Goal: Task Accomplishment & Management: Manage account settings

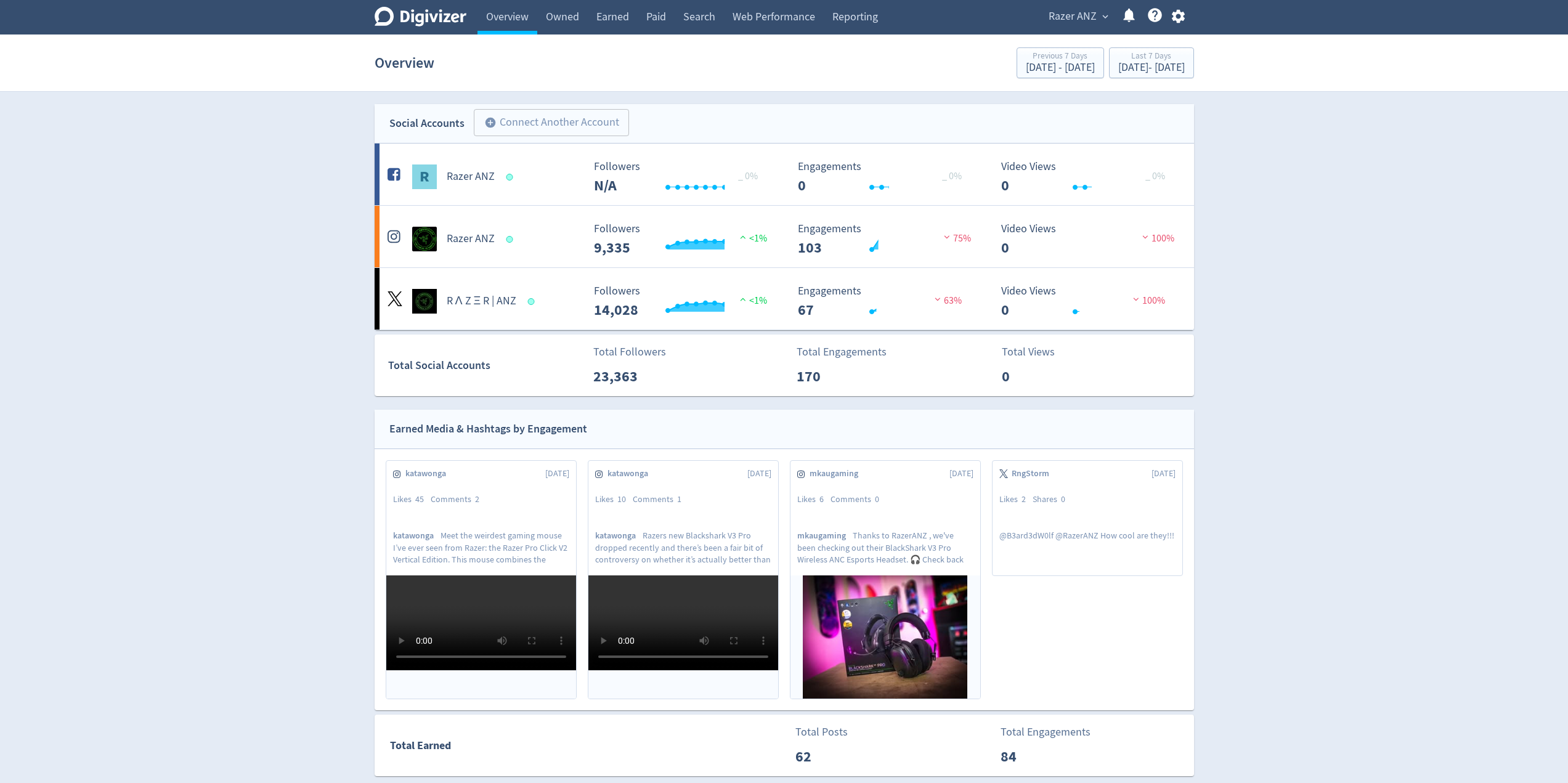
click at [312, 249] on div "Digivizer Logo [PERSON_NAME] Logo Overview Owned Earned Paid Search Web Perform…" at bounding box center [784, 596] width 1568 height 1193
click at [1094, 18] on span "Razer ANZ" at bounding box center [1073, 16] width 48 height 20
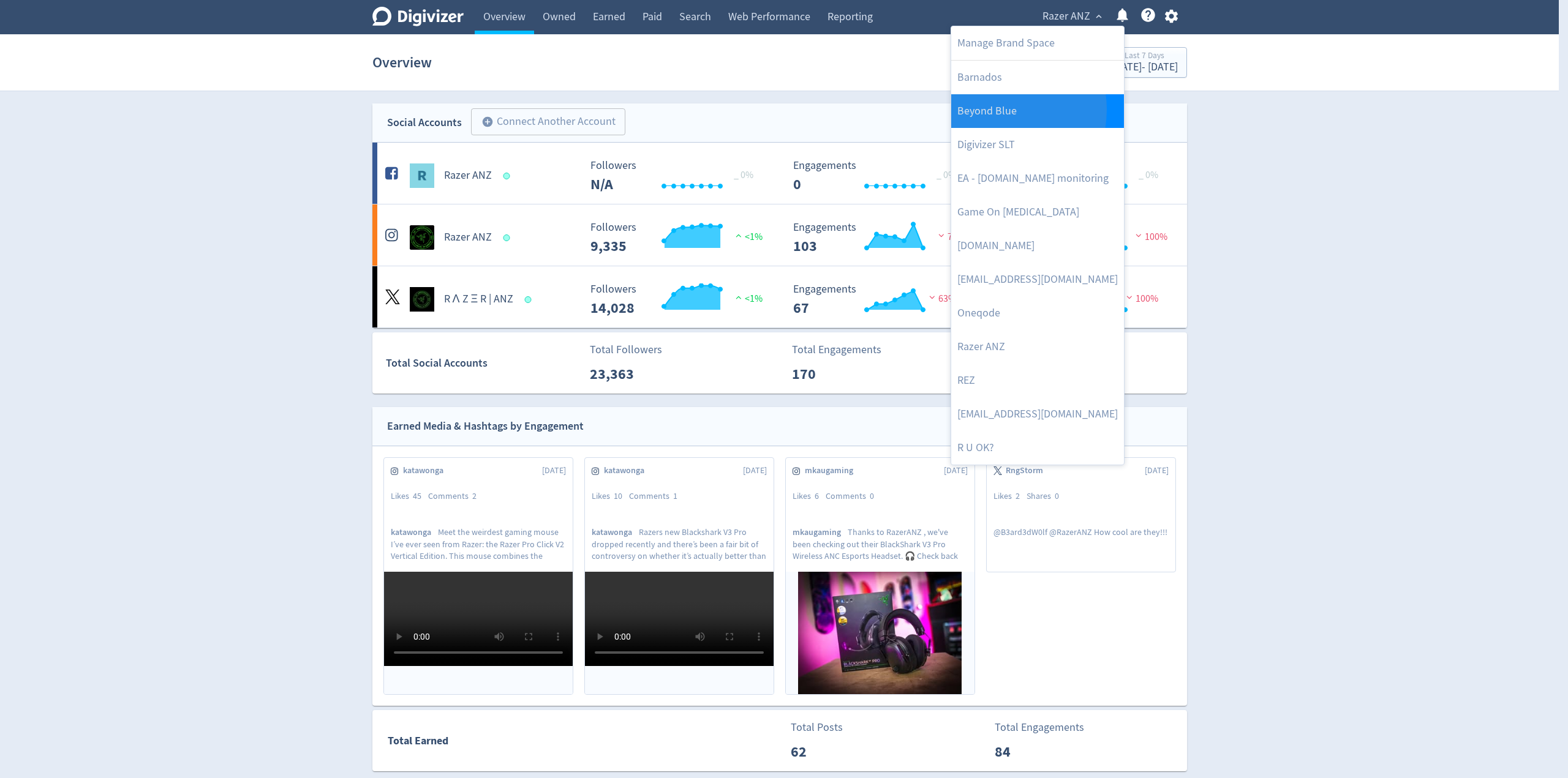
click at [995, 110] on link "Beyond Blue" at bounding box center [1037, 111] width 173 height 34
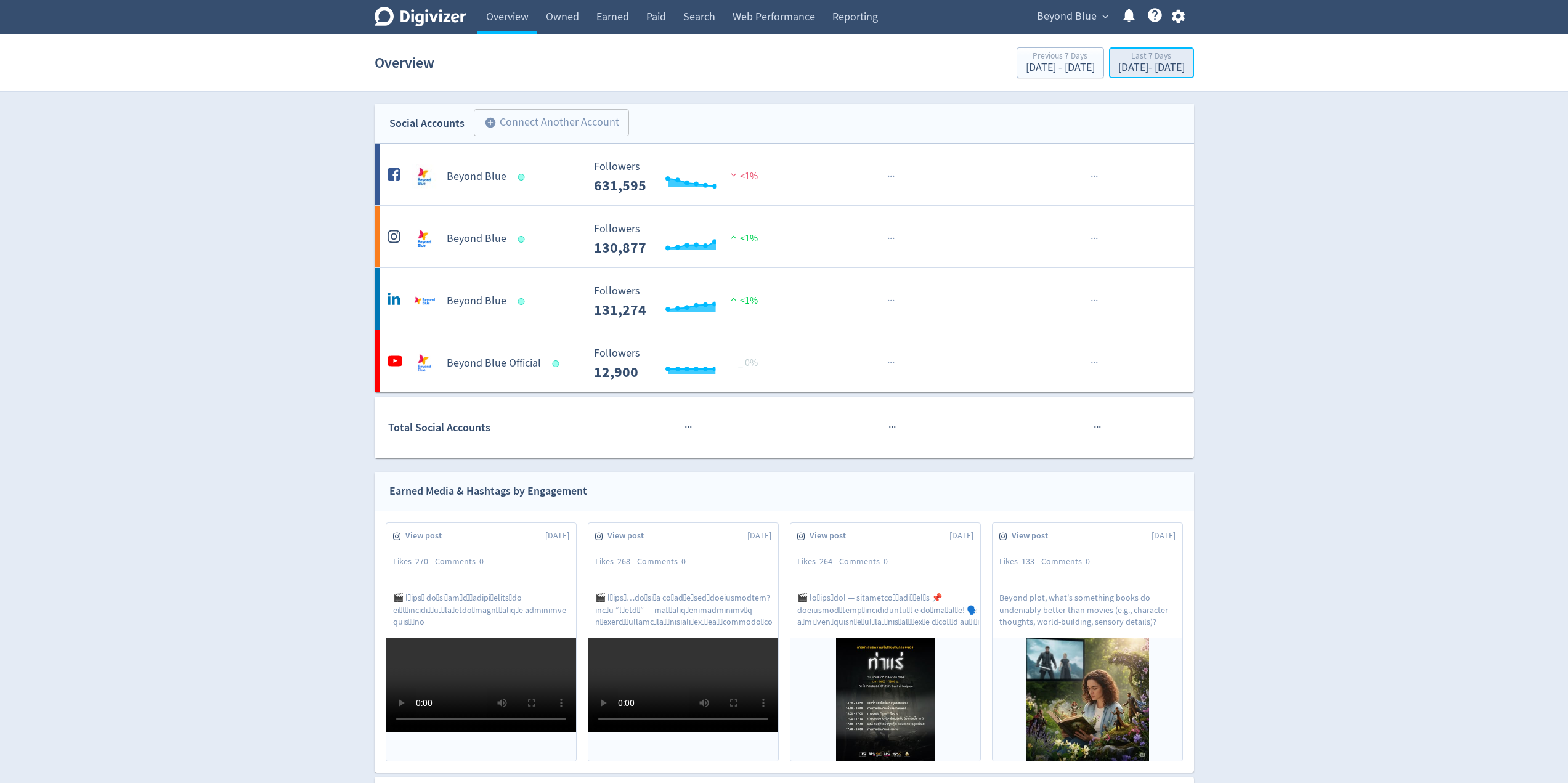
click at [1119, 63] on div "[DATE] - [DATE]" at bounding box center [1152, 67] width 67 height 11
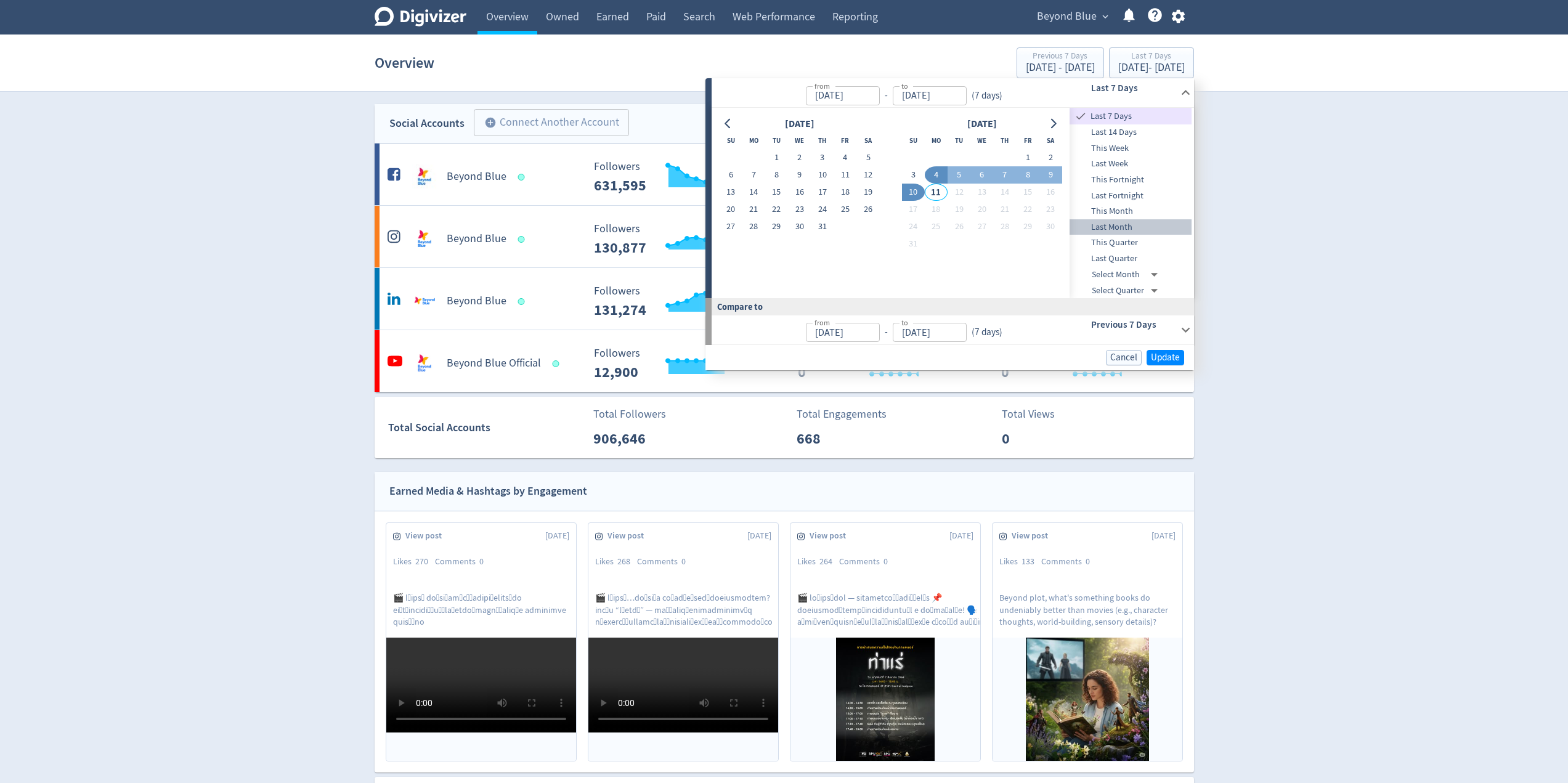
click at [1114, 228] on span "Last Month" at bounding box center [1130, 227] width 122 height 13
type input "[DATE]"
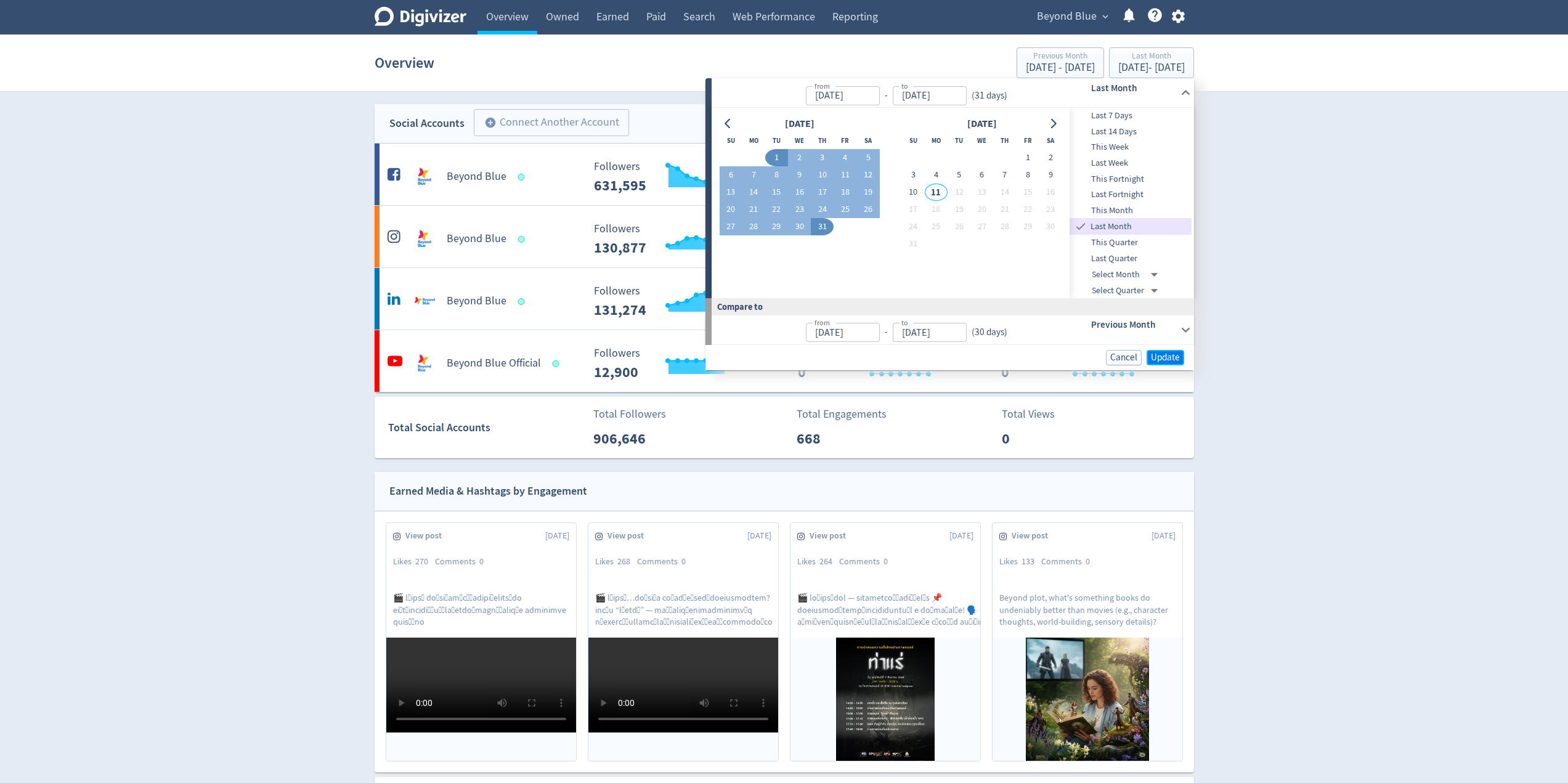
click at [1157, 360] on span "Update" at bounding box center [1165, 357] width 29 height 9
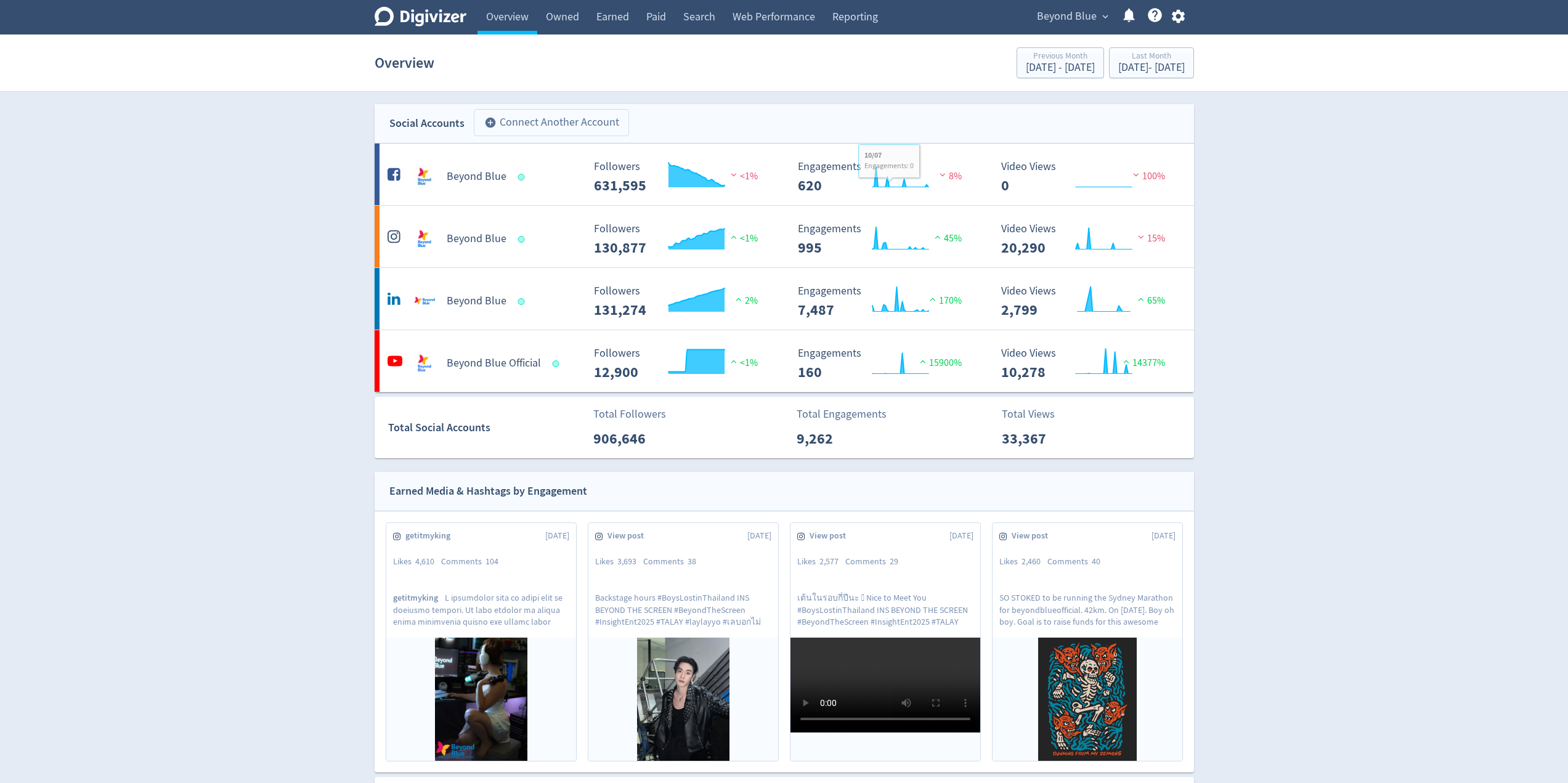
click at [559, 123] on button "add_circle Connect Another Account" at bounding box center [551, 122] width 155 height 27
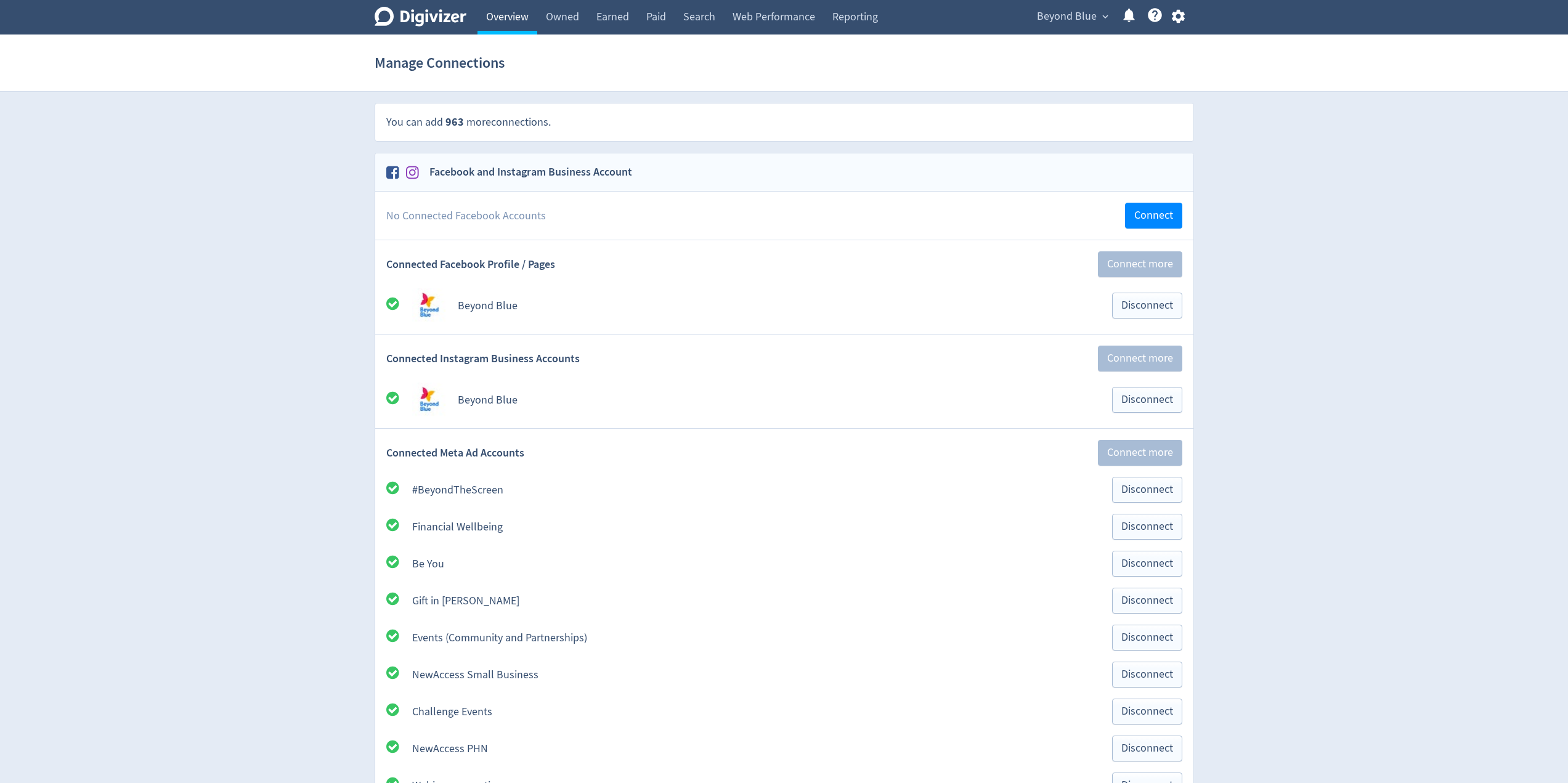
click at [513, 24] on link "Overview" at bounding box center [507, 17] width 60 height 35
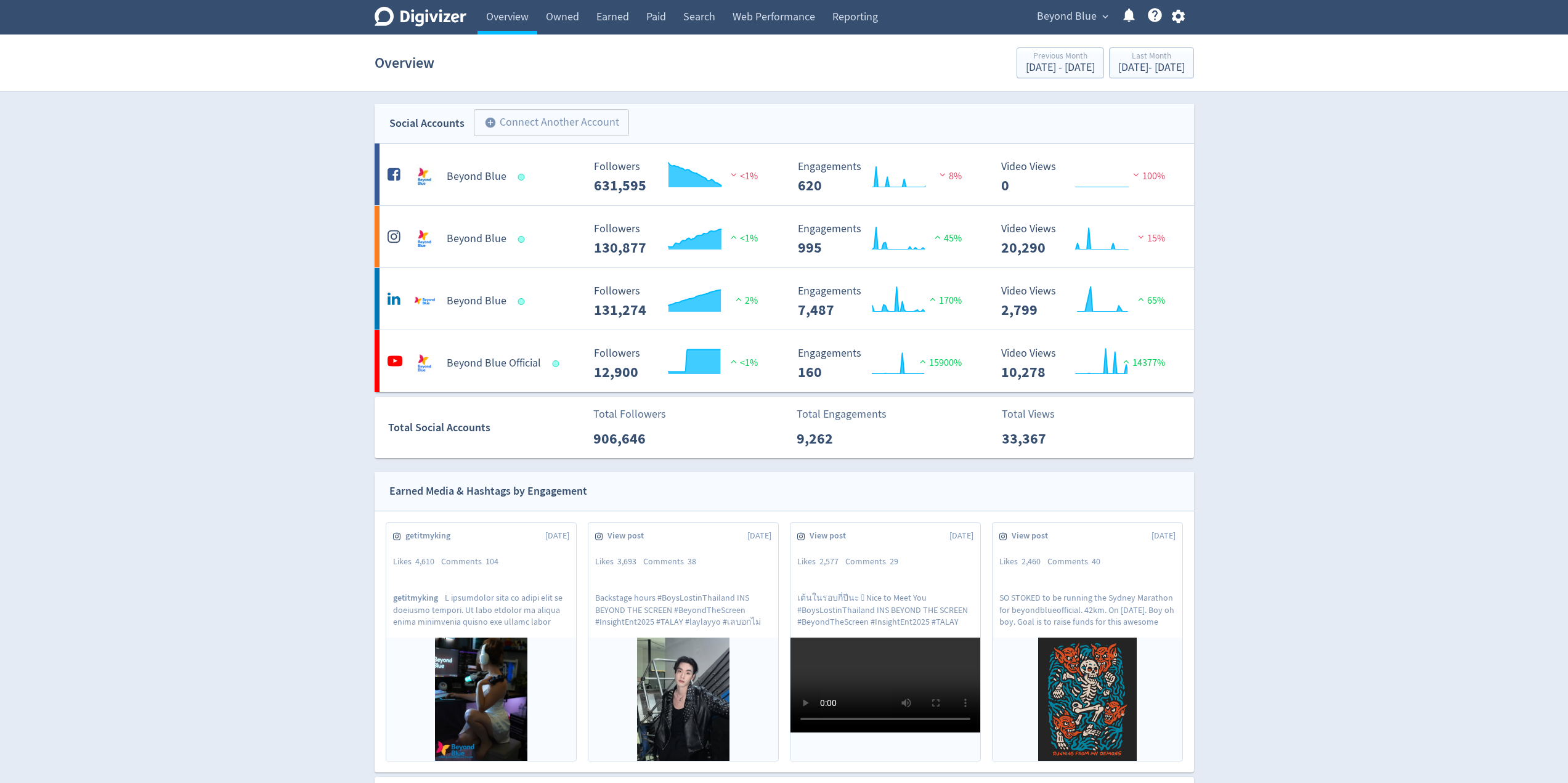
click at [574, 118] on button "add_circle Connect Another Account" at bounding box center [551, 122] width 155 height 27
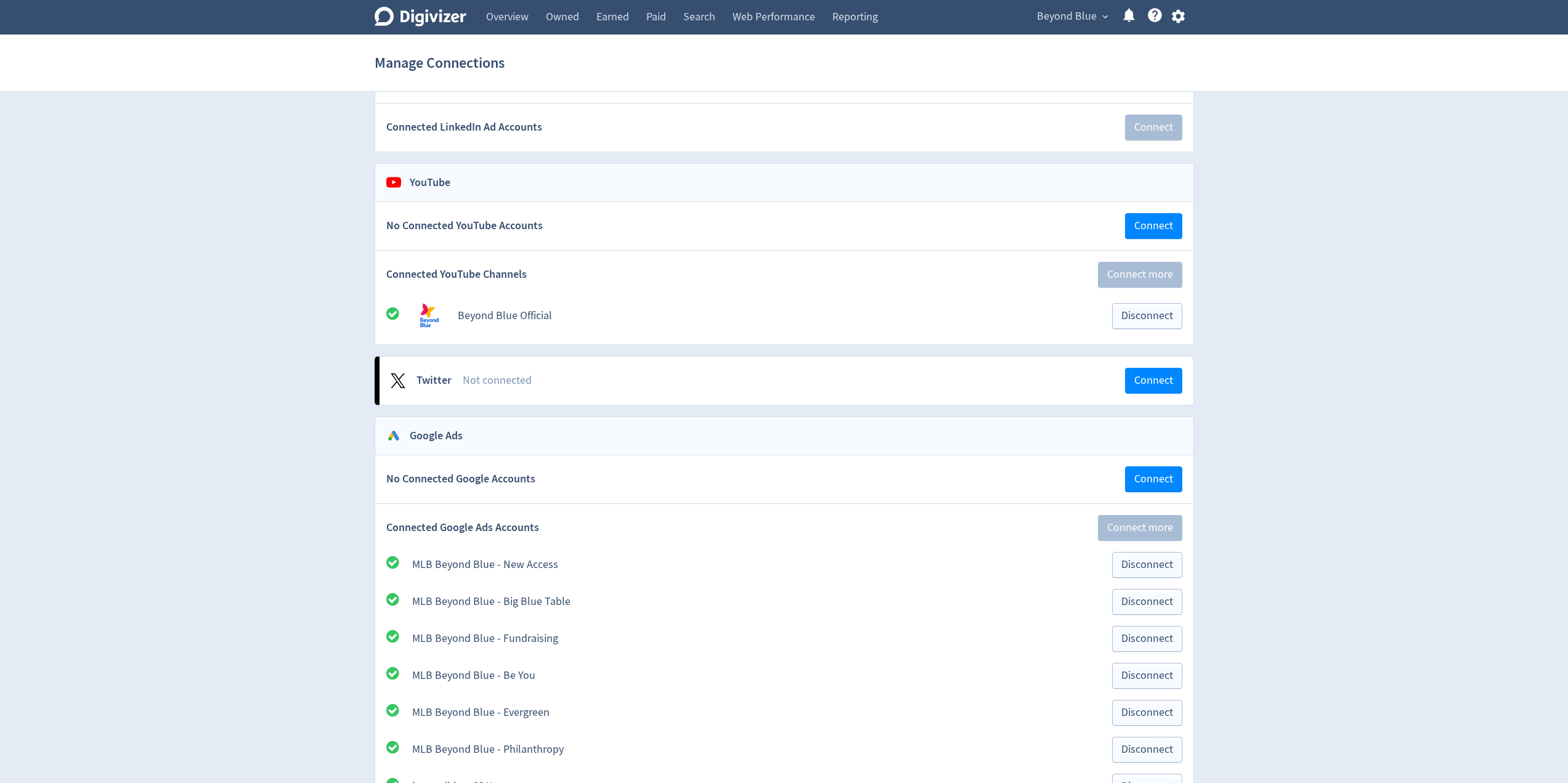
scroll to position [1171, 0]
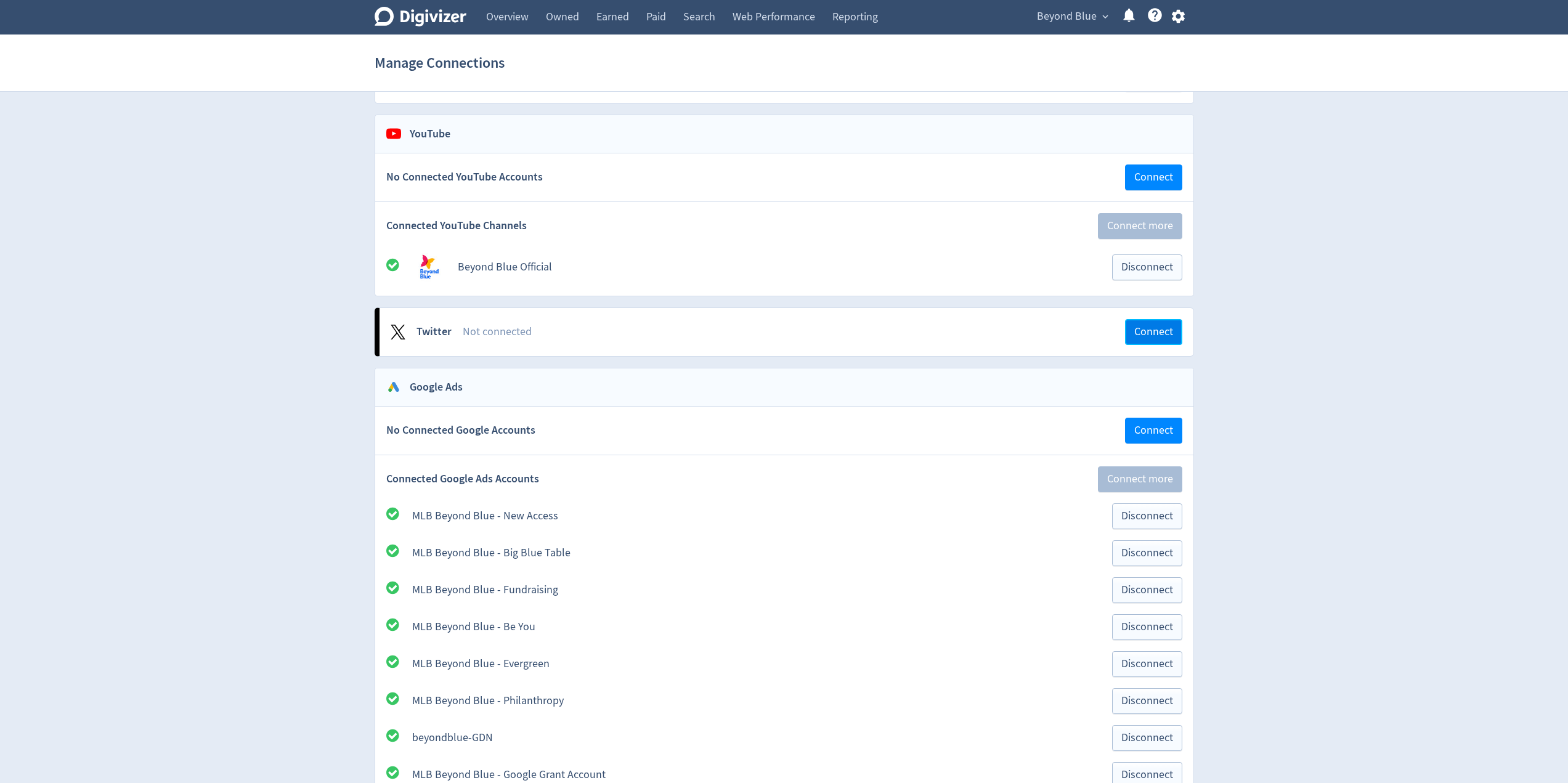
click at [1135, 330] on span "Connect" at bounding box center [1154, 331] width 39 height 11
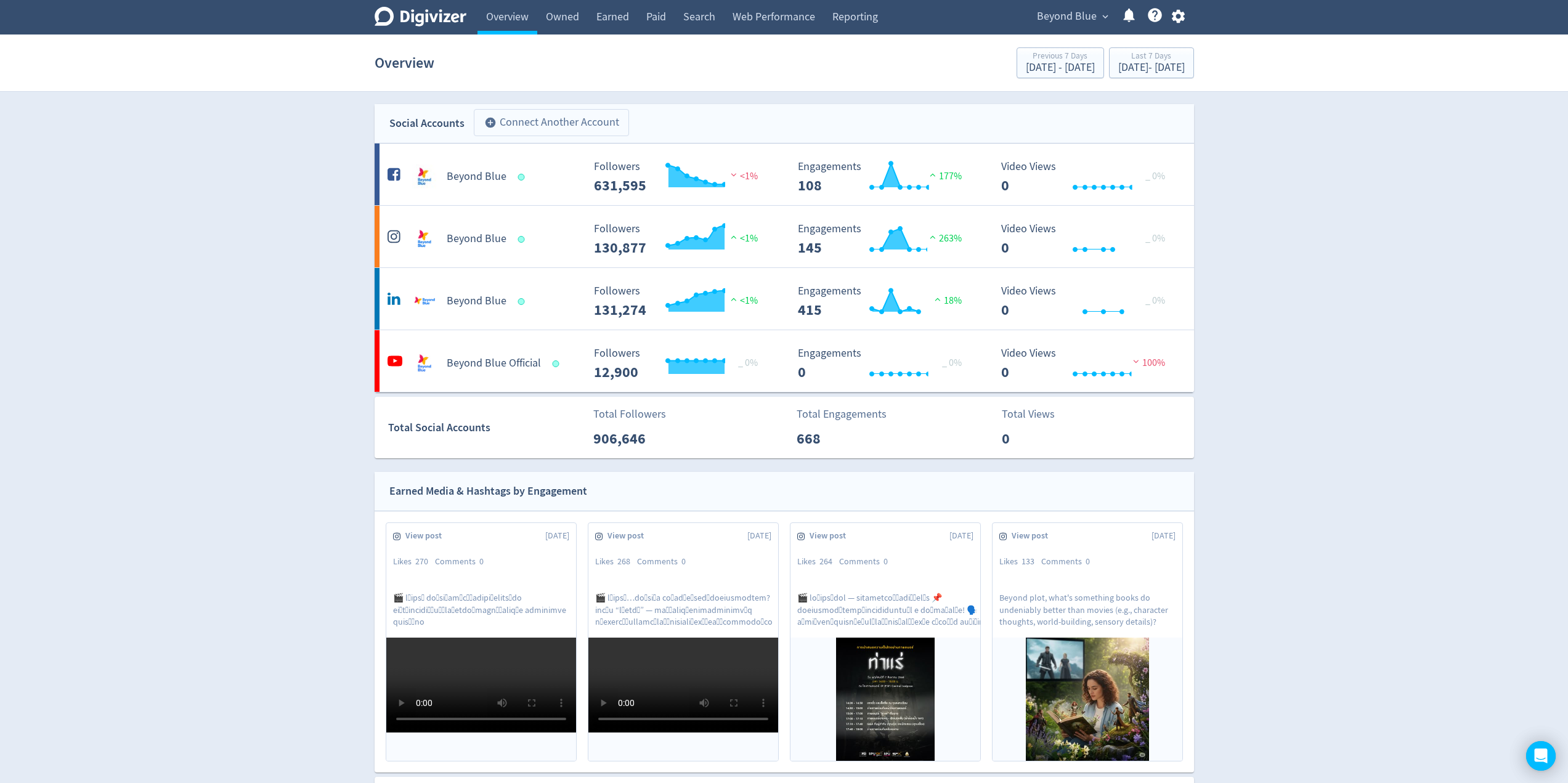
click at [556, 119] on button "add_circle Connect Another Account" at bounding box center [551, 122] width 155 height 27
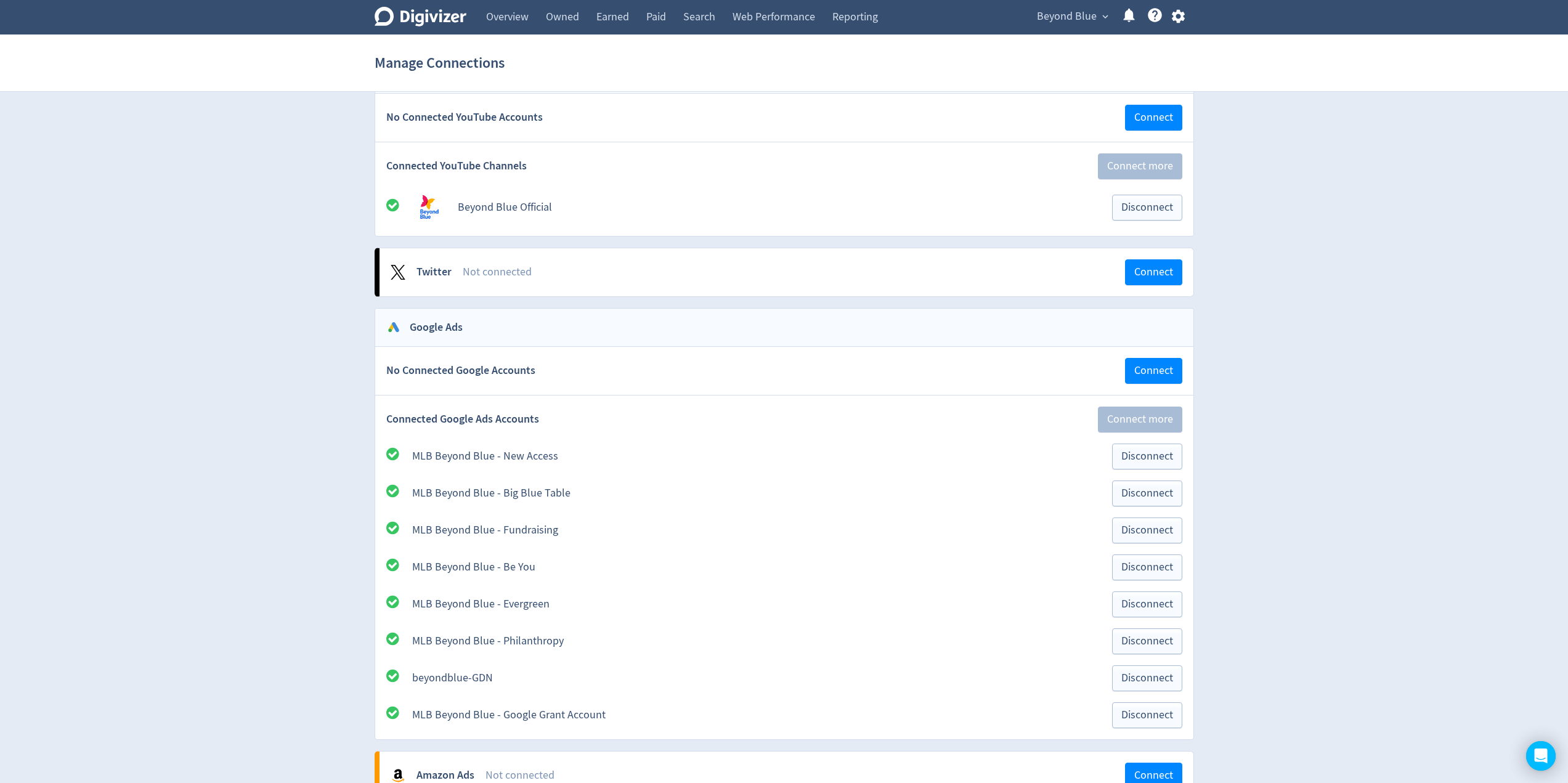
scroll to position [1232, 0]
click at [1149, 265] on span "Connect" at bounding box center [1154, 270] width 39 height 11
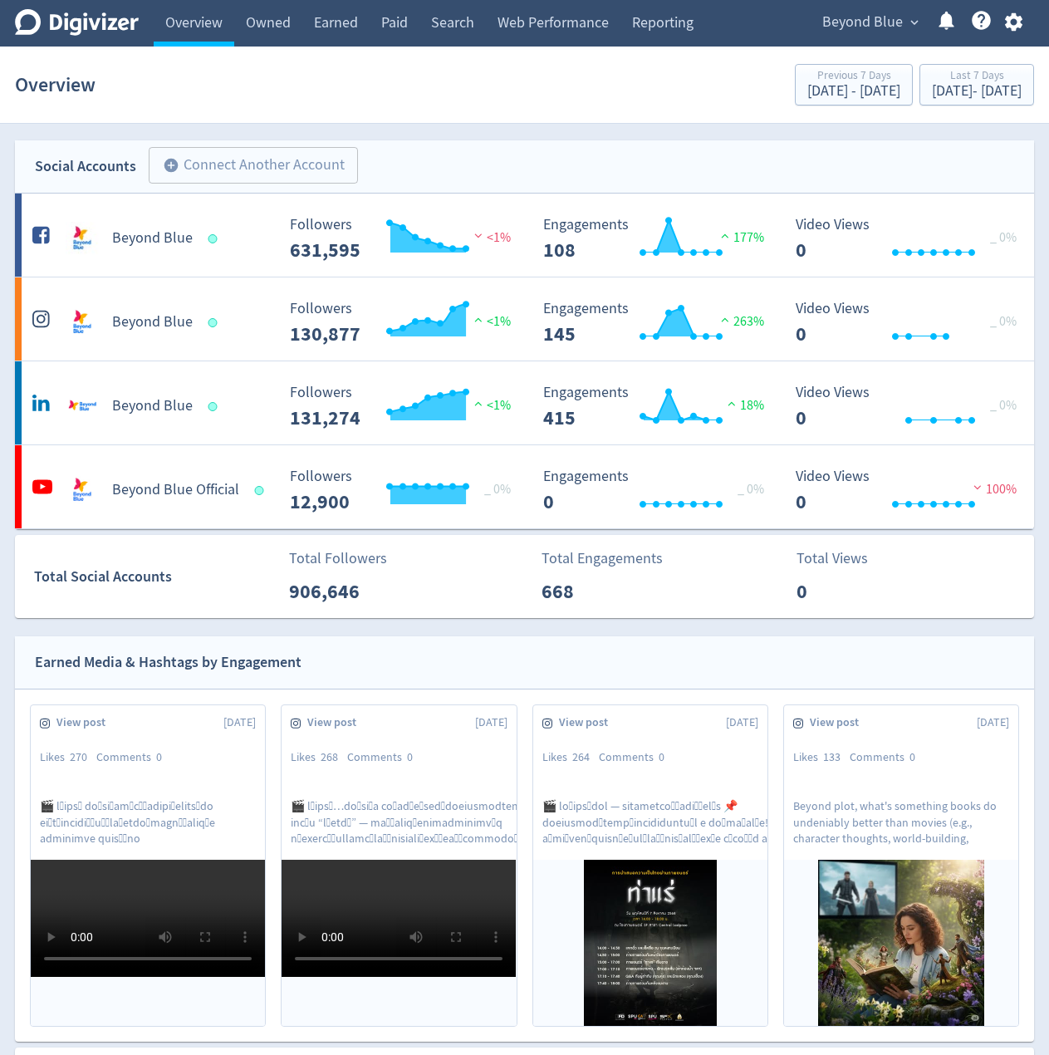
click at [856, 23] on span "Beyond Blue" at bounding box center [863, 22] width 81 height 27
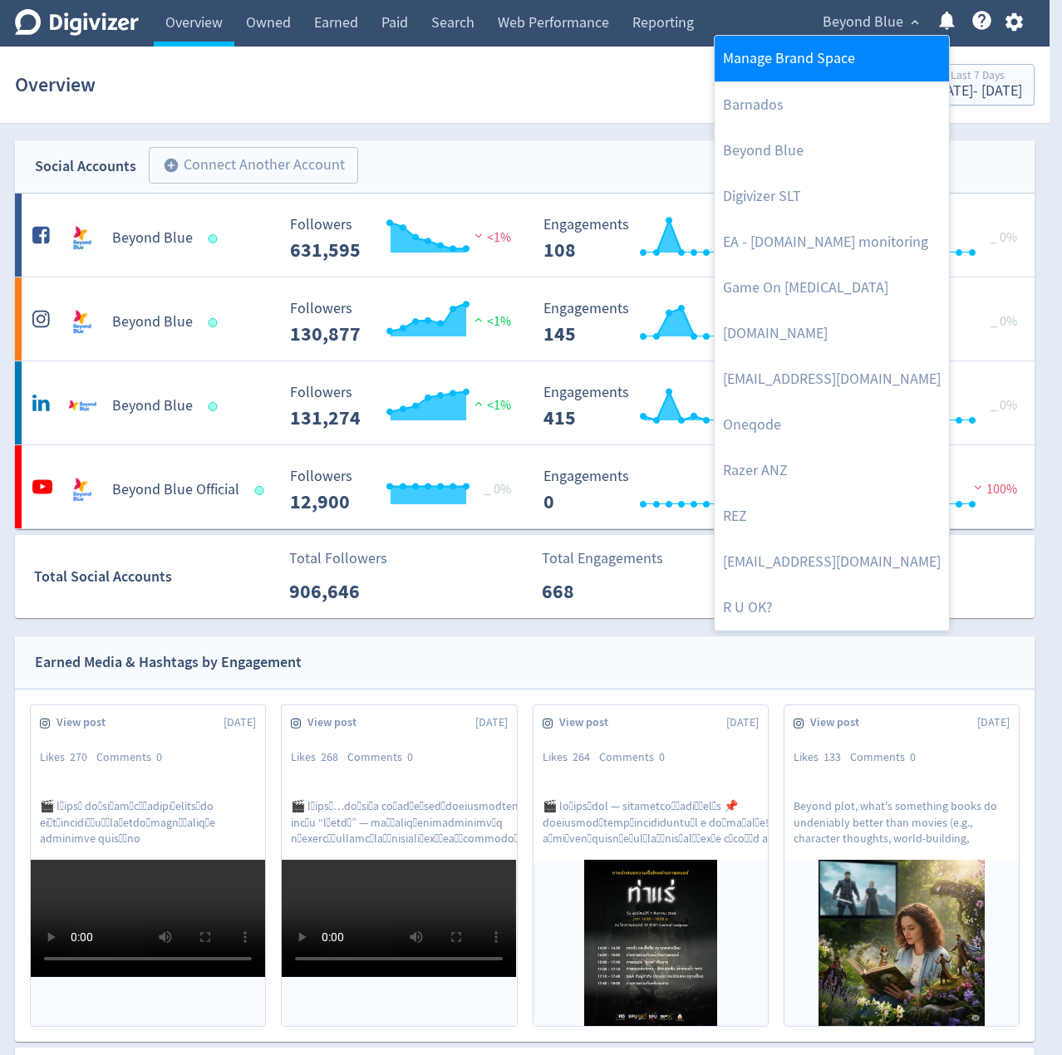
click at [780, 67] on link "Manage Brand Space" at bounding box center [832, 59] width 234 height 46
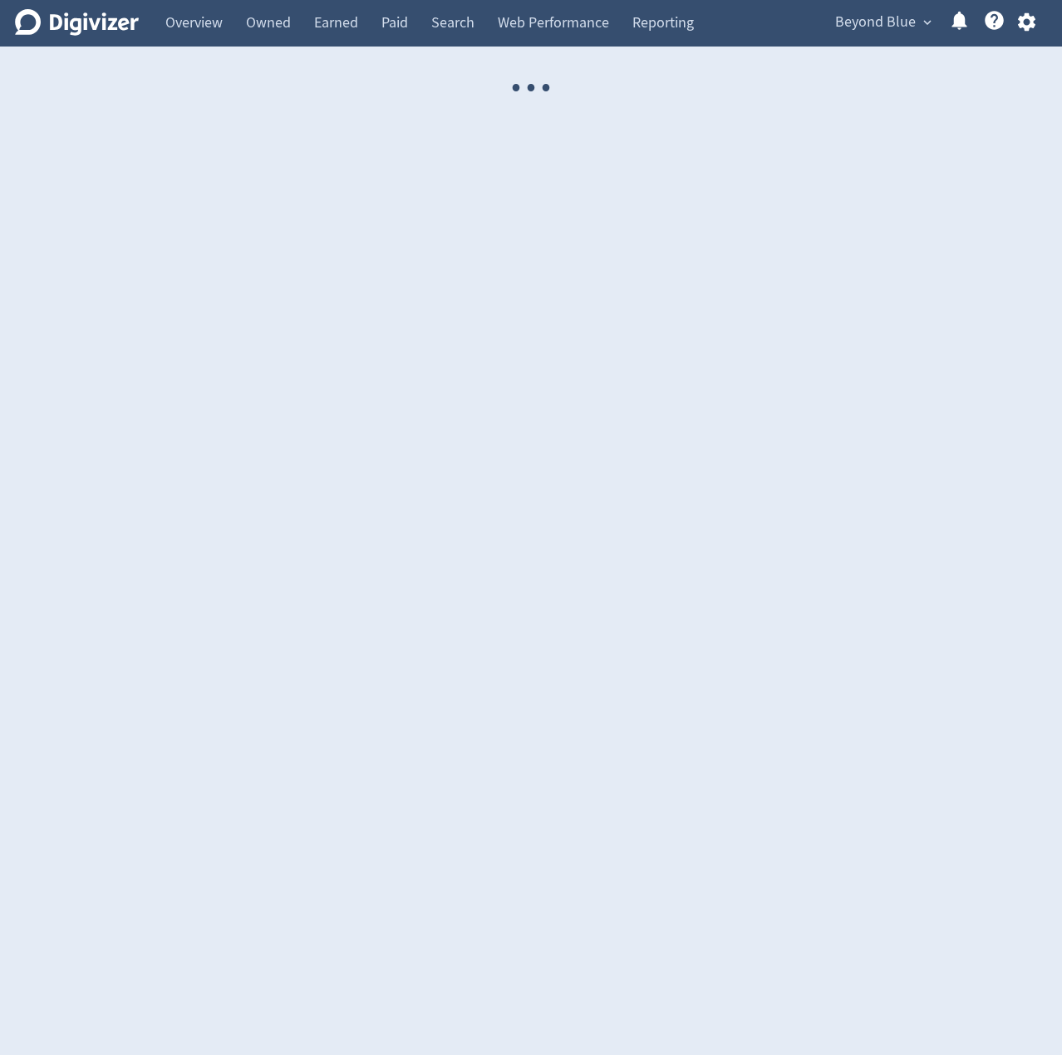
select select "USER"
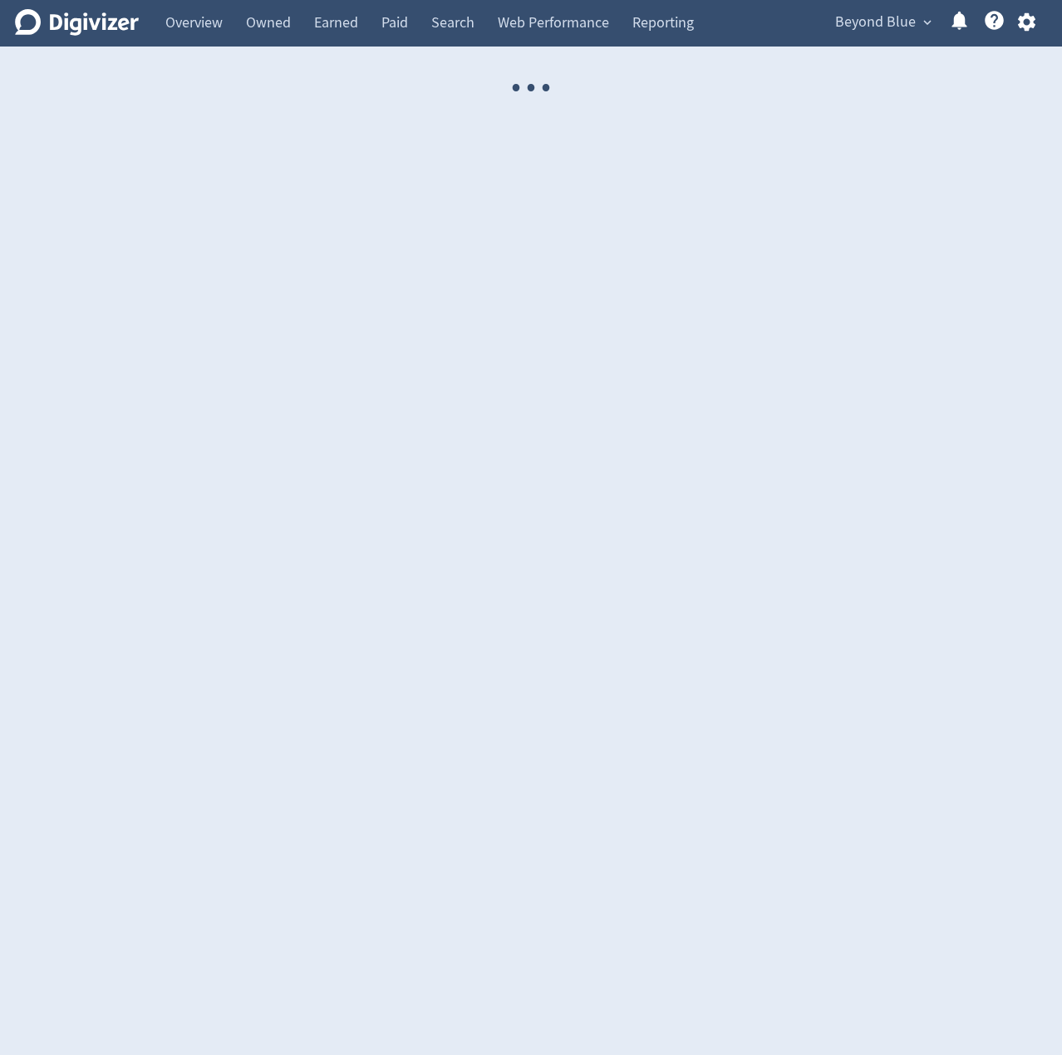
select select "USER"
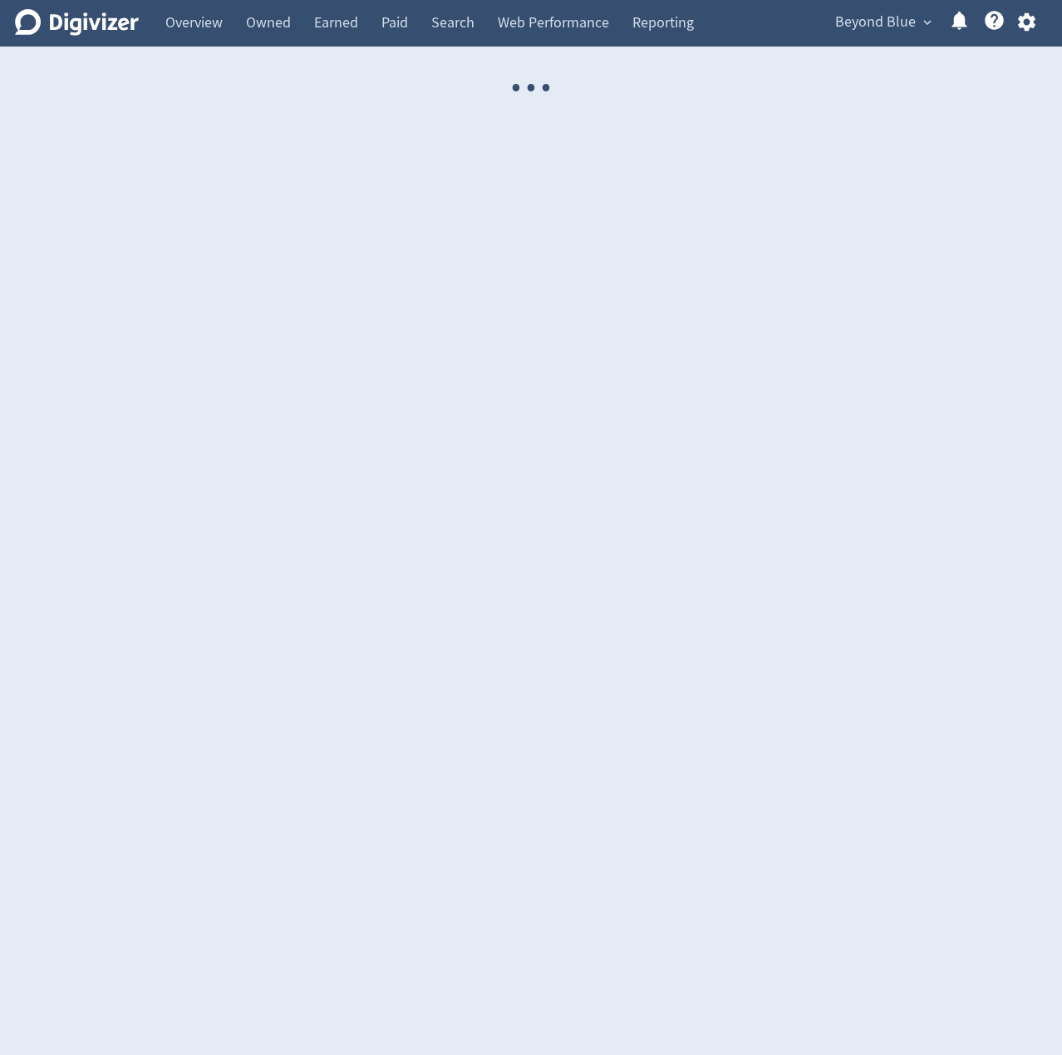
select select "USER"
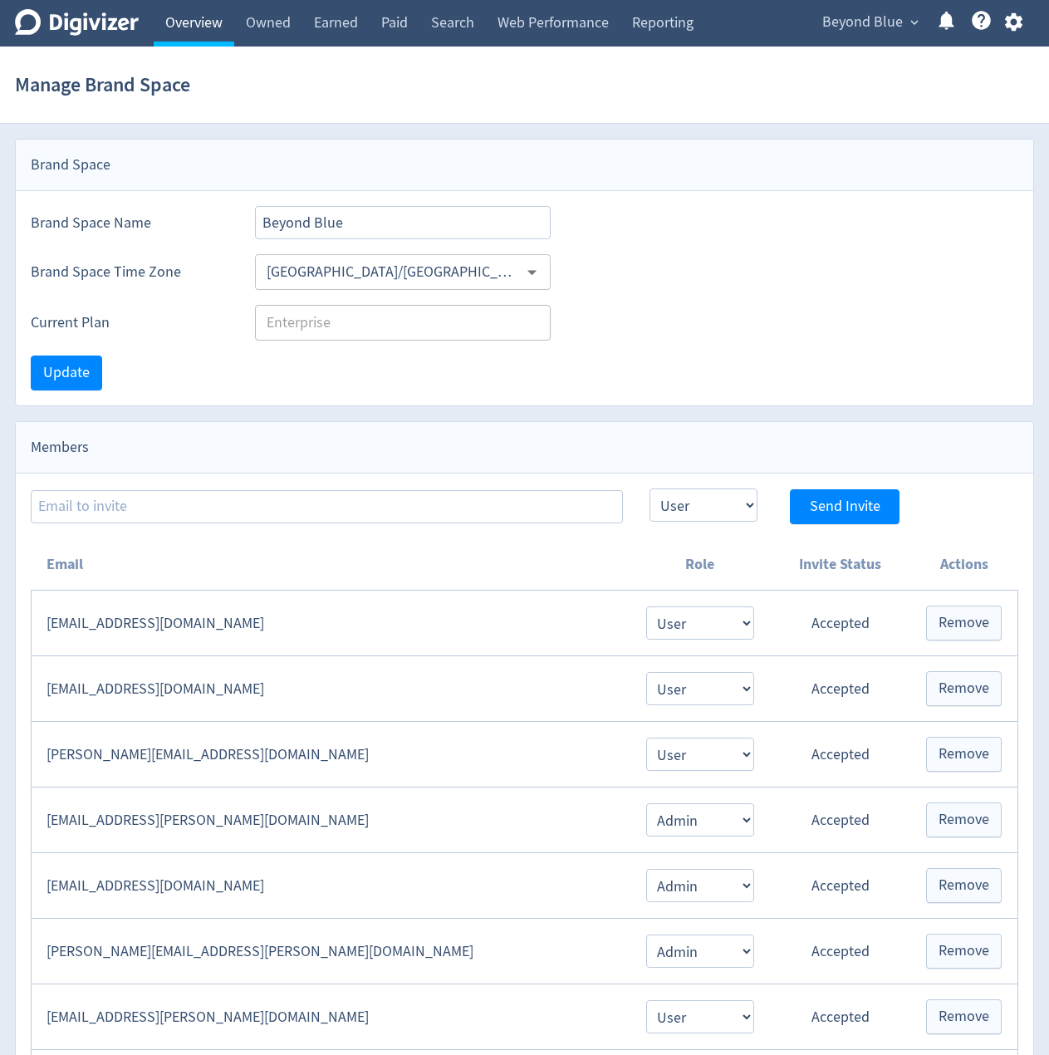
click at [188, 31] on link "Overview" at bounding box center [194, 23] width 81 height 47
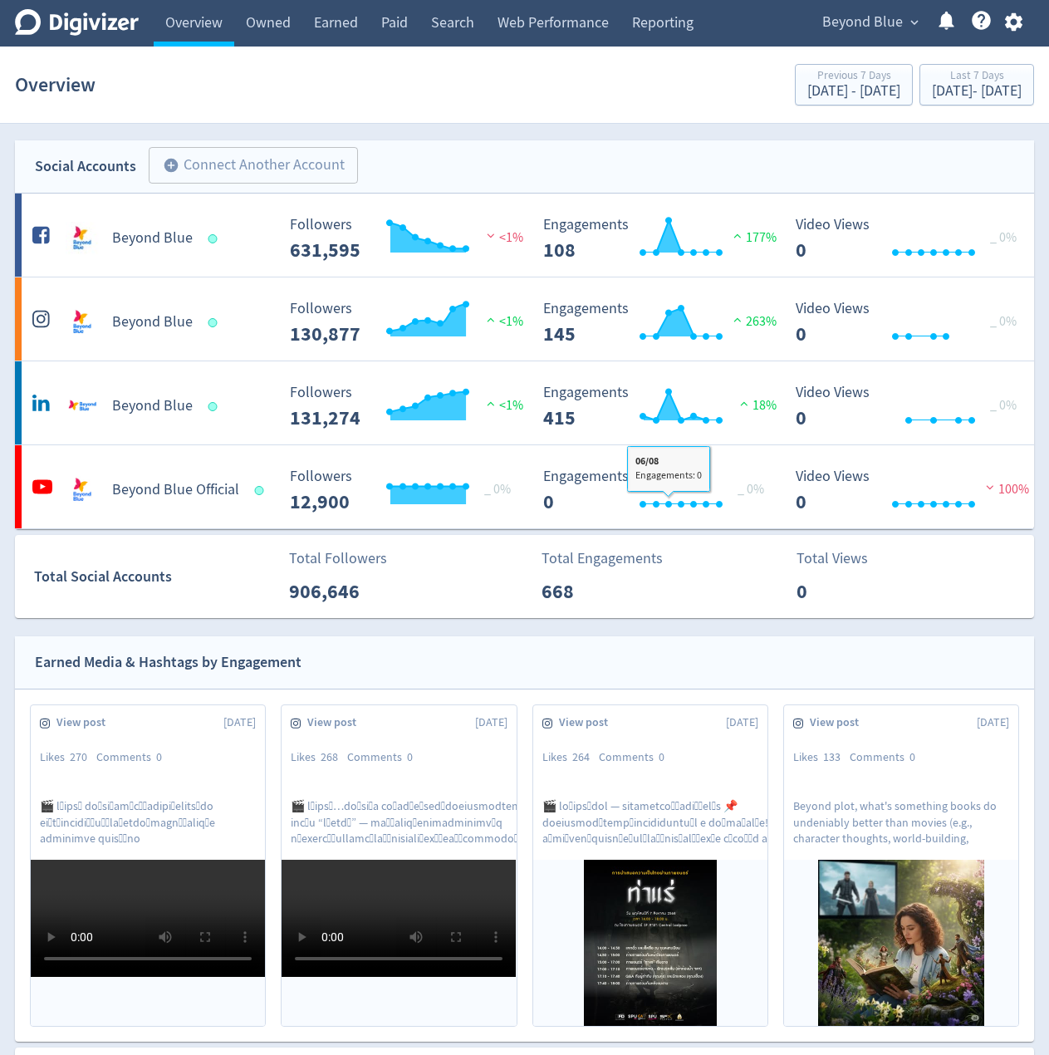
click at [449, 159] on div "Social Accounts add_circle Connect Another Account add_circle" at bounding box center [524, 166] width 1019 height 53
